Goal: Information Seeking & Learning: Learn about a topic

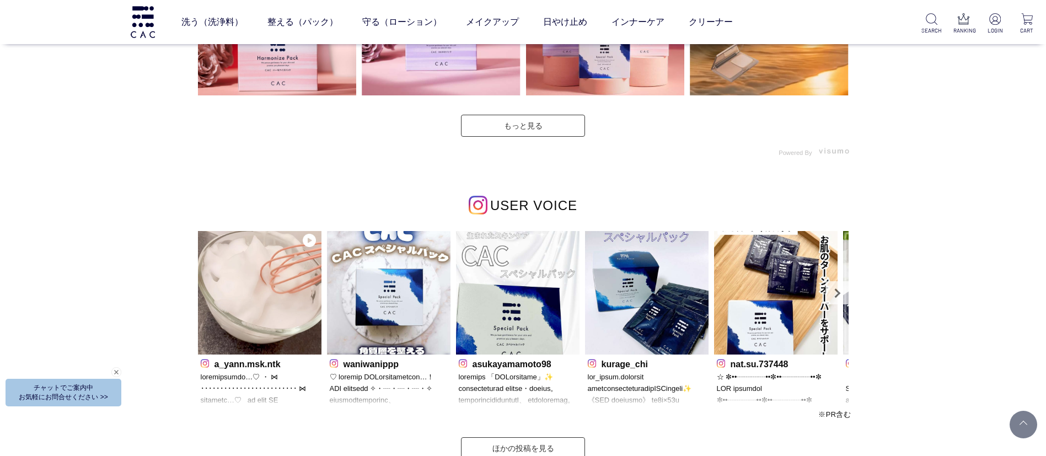
scroll to position [3390, 0]
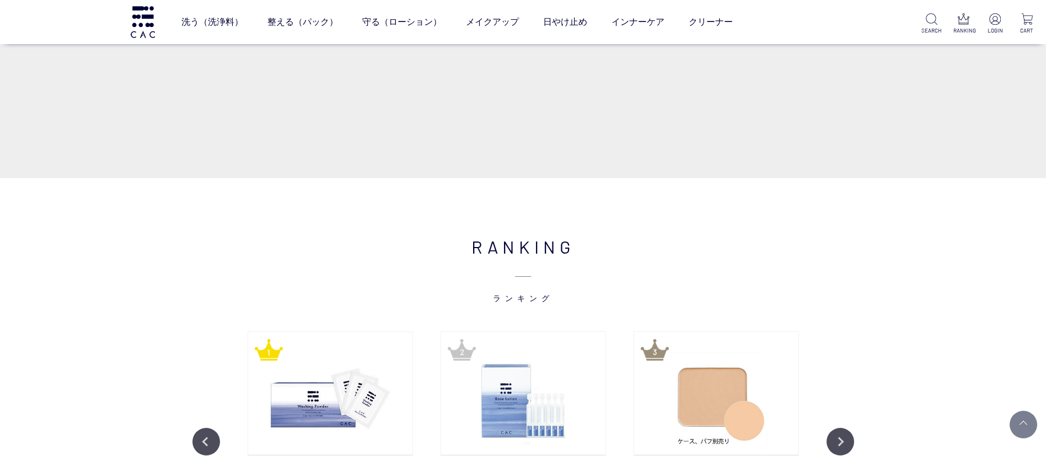
scroll to position [1323, 0]
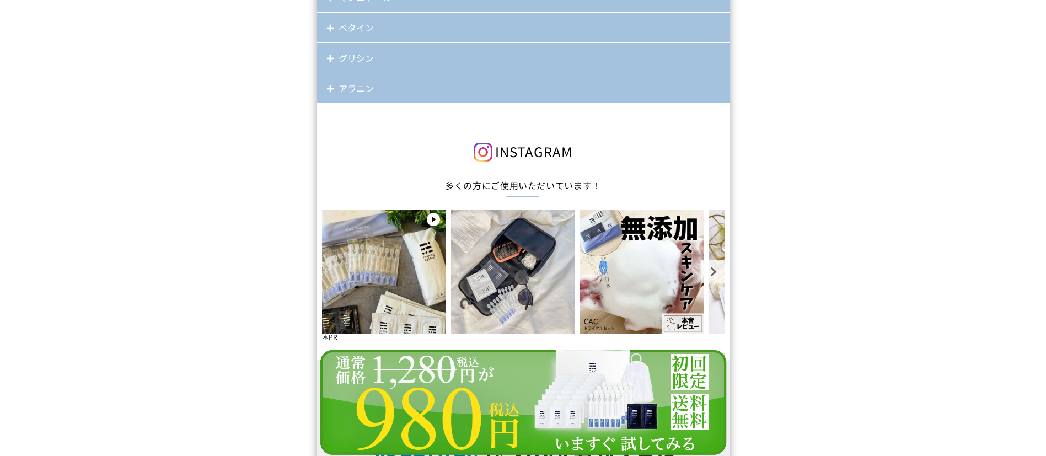
scroll to position [9840, 0]
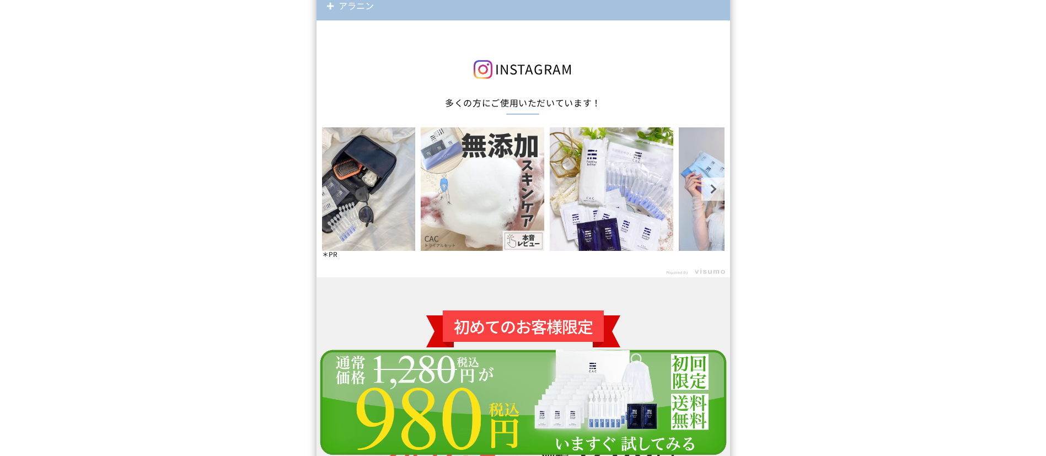
drag, startPoint x: 545, startPoint y: 180, endPoint x: 413, endPoint y: 173, distance: 132.0
click at [421, 173] on img at bounding box center [482, 188] width 123 height 123
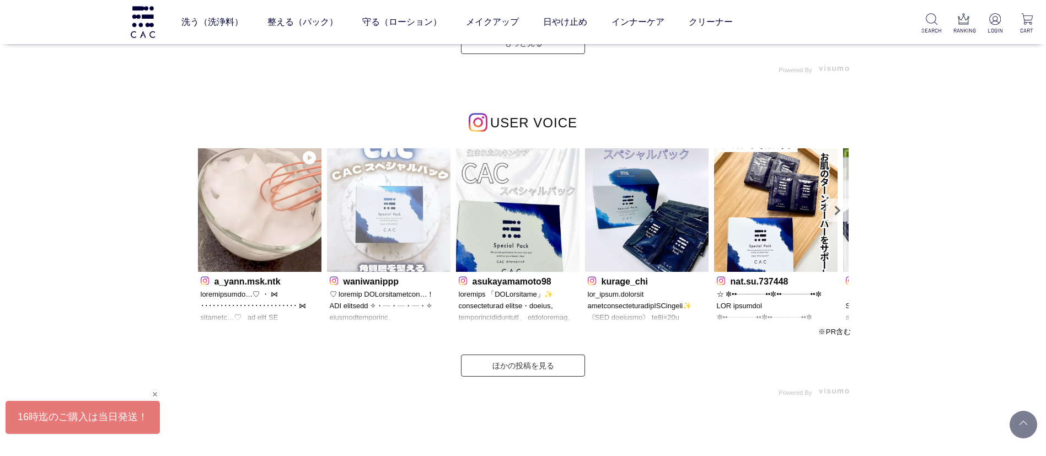
click at [400, 218] on img at bounding box center [388, 209] width 123 height 123
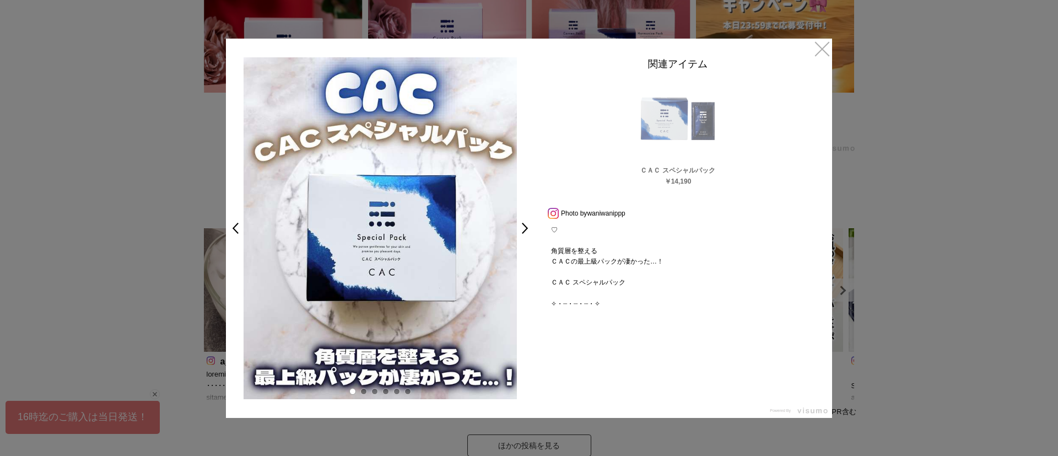
click at [845, 166] on div at bounding box center [529, 228] width 1058 height 456
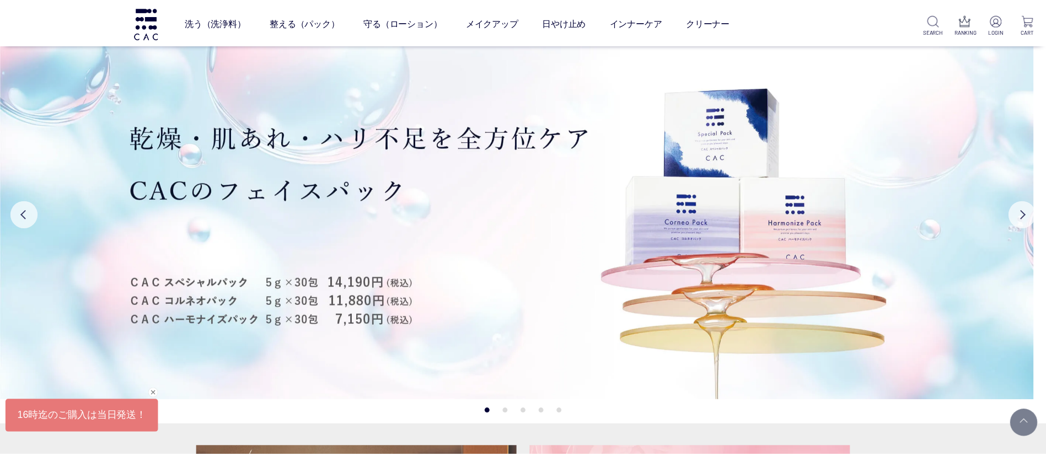
scroll to position [3390, 0]
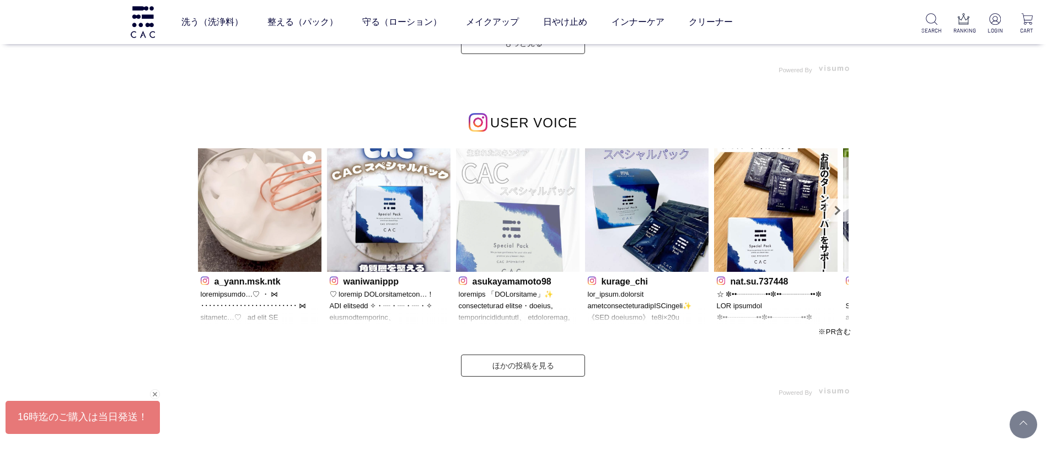
click at [523, 223] on img at bounding box center [517, 209] width 123 height 123
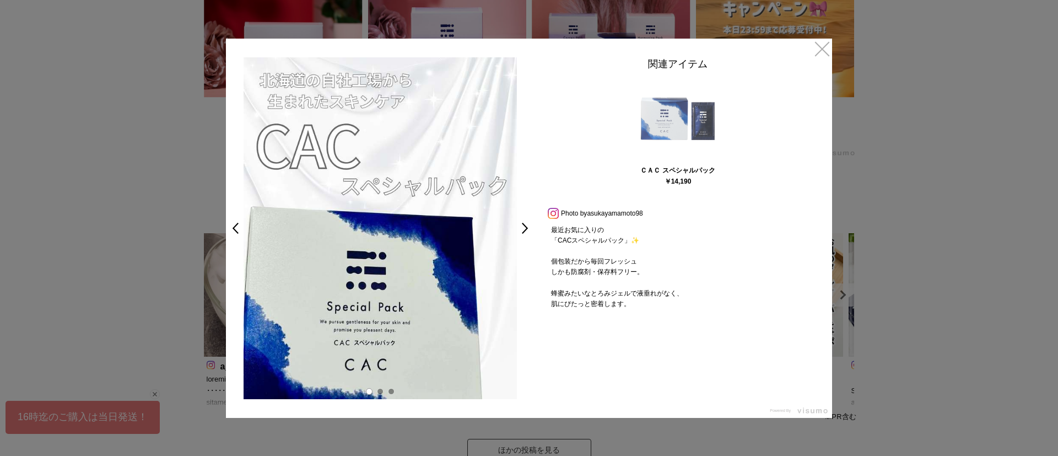
click at [701, 126] on img at bounding box center [678, 119] width 83 height 83
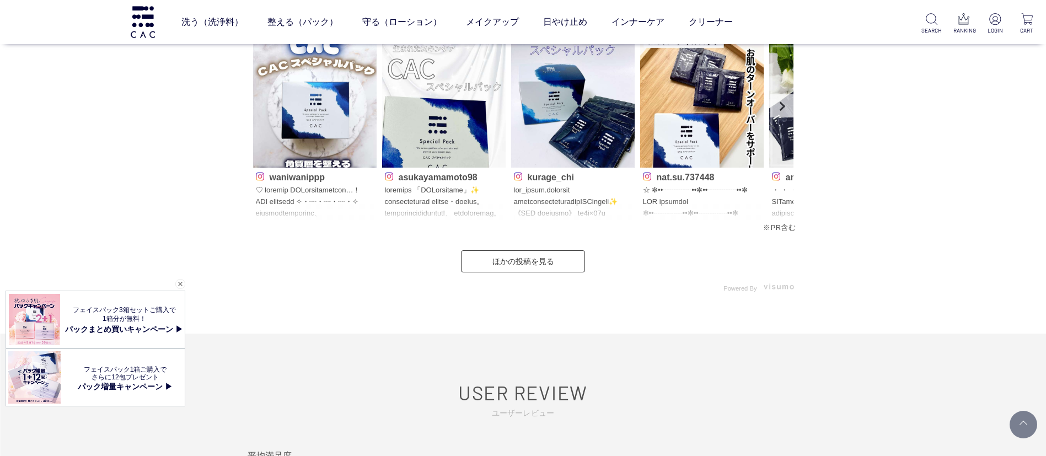
scroll to position [5044, 0]
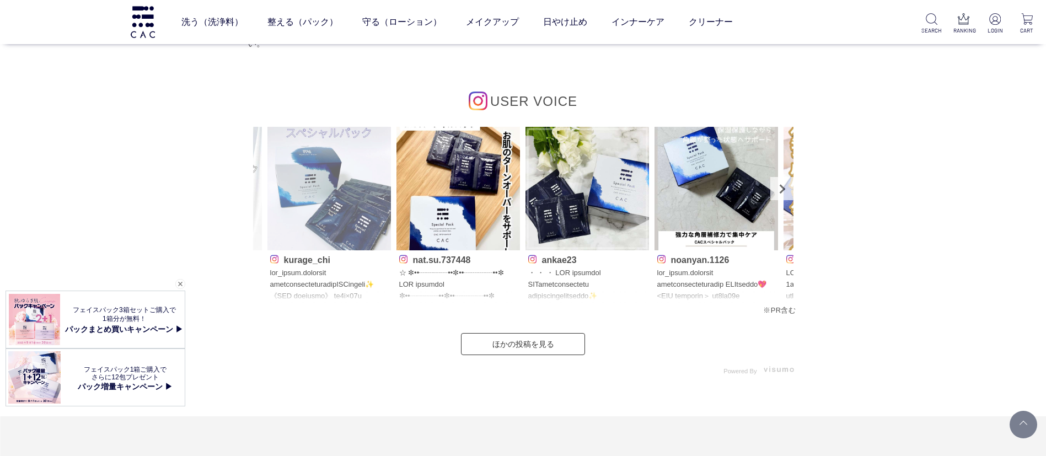
drag, startPoint x: 555, startPoint y: 196, endPoint x: 370, endPoint y: 196, distance: 184.1
click at [396, 196] on img at bounding box center [457, 188] width 123 height 123
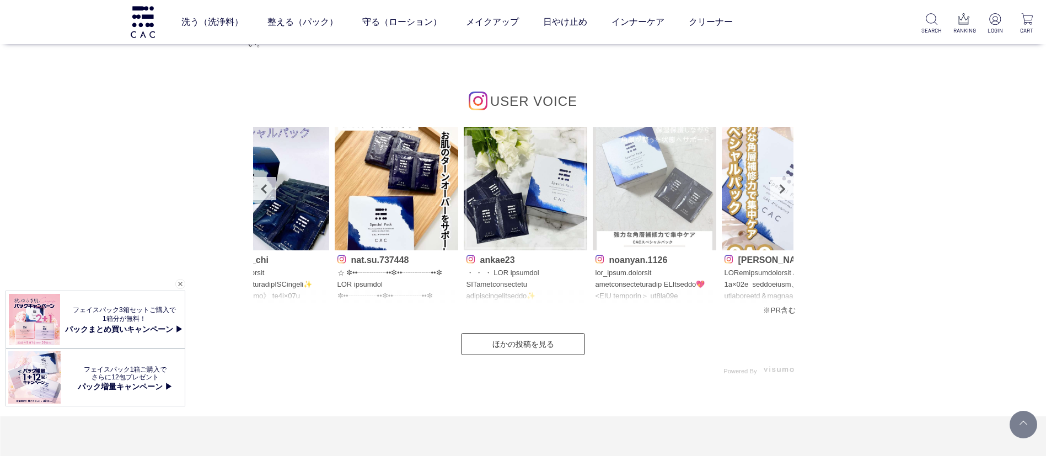
drag, startPoint x: 674, startPoint y: 257, endPoint x: 395, endPoint y: 250, distance: 279.0
click at [595, 253] on p "noanyan.1126" at bounding box center [654, 259] width 118 height 12
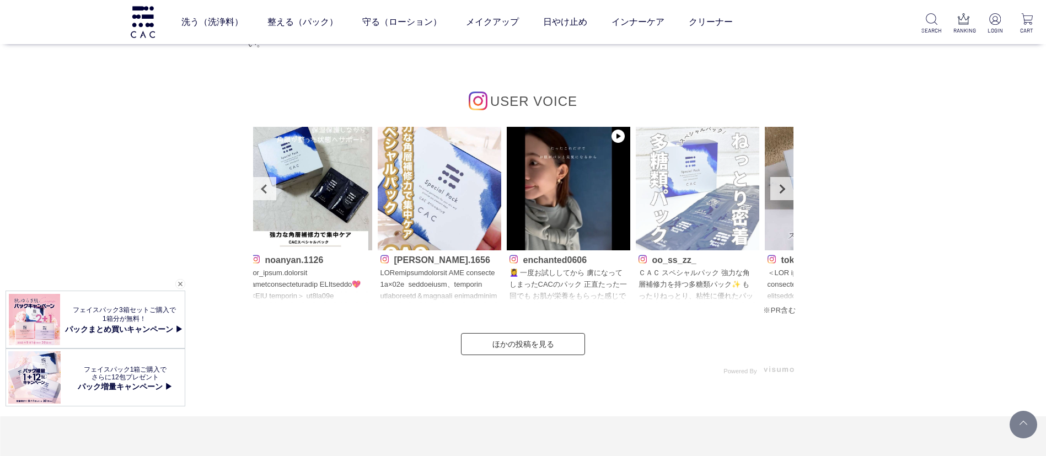
drag, startPoint x: 725, startPoint y: 250, endPoint x: 599, endPoint y: 249, distance: 125.7
click at [636, 249] on img at bounding box center [697, 188] width 123 height 123
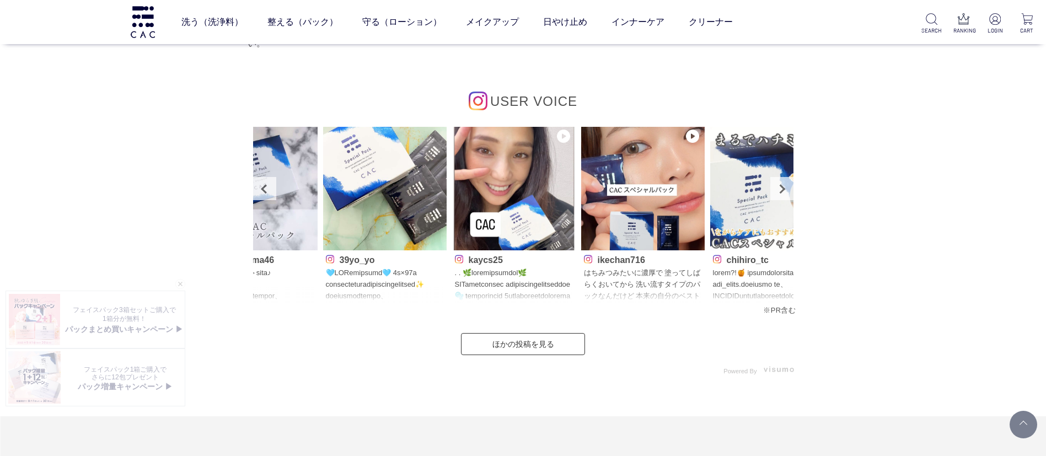
drag, startPoint x: 693, startPoint y: 244, endPoint x: 218, endPoint y: 242, distance: 474.6
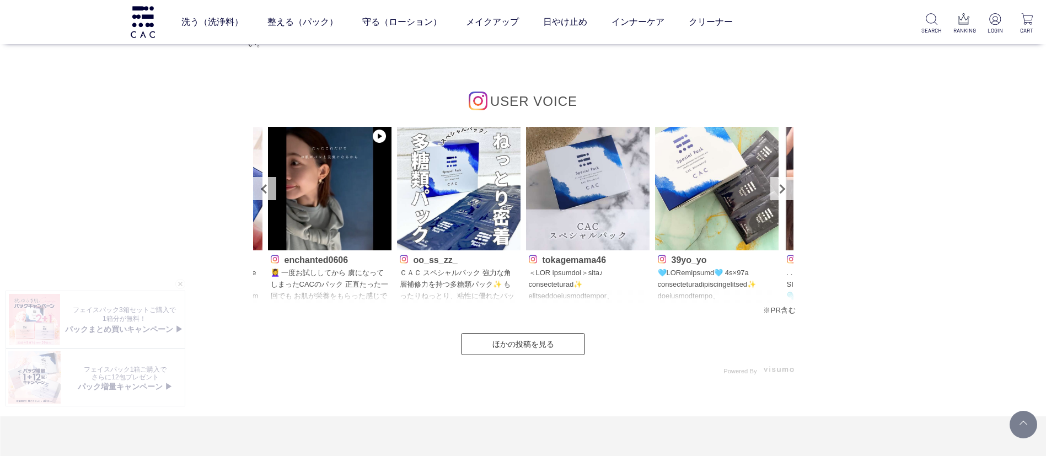
drag, startPoint x: 616, startPoint y: 227, endPoint x: 858, endPoint y: 222, distance: 242.6
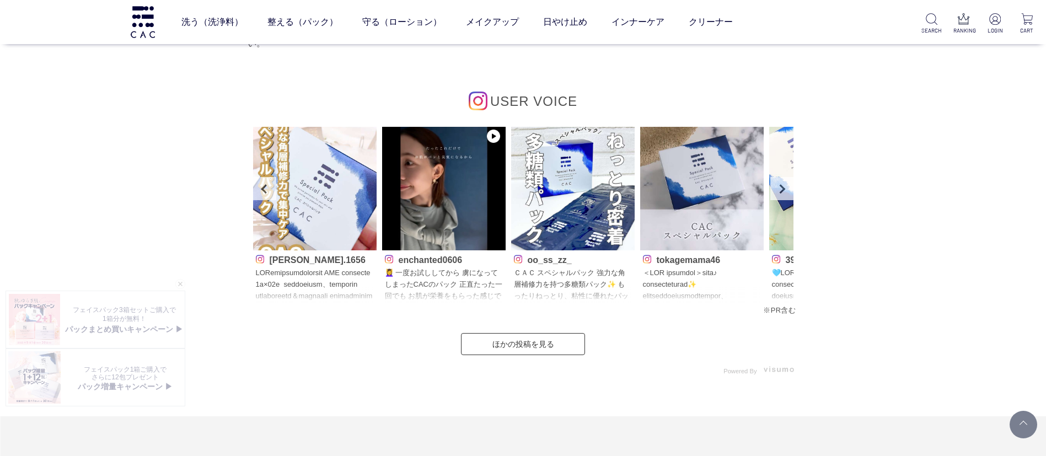
drag, startPoint x: 426, startPoint y: 222, endPoint x: 849, endPoint y: 217, distance: 423.4
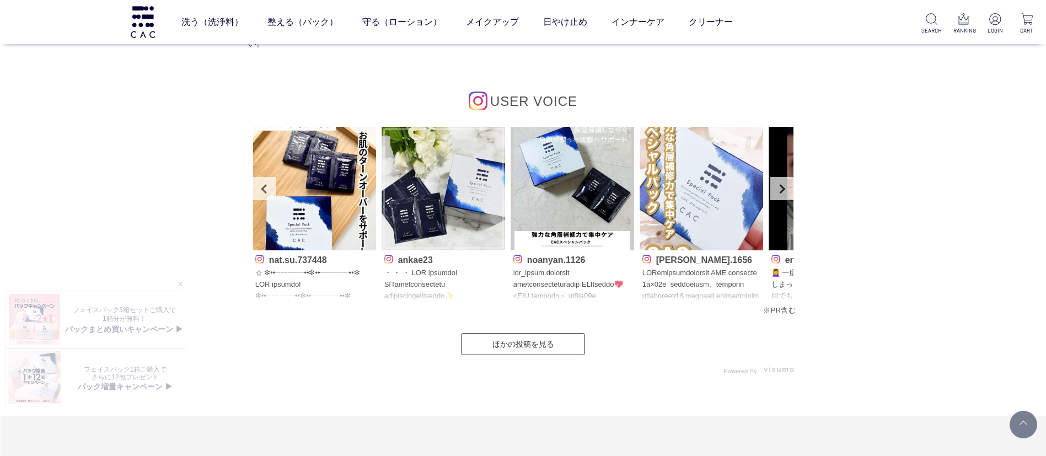
drag, startPoint x: 462, startPoint y: 223, endPoint x: 873, endPoint y: 221, distance: 411.2
